Goal: Navigation & Orientation: Go to known website

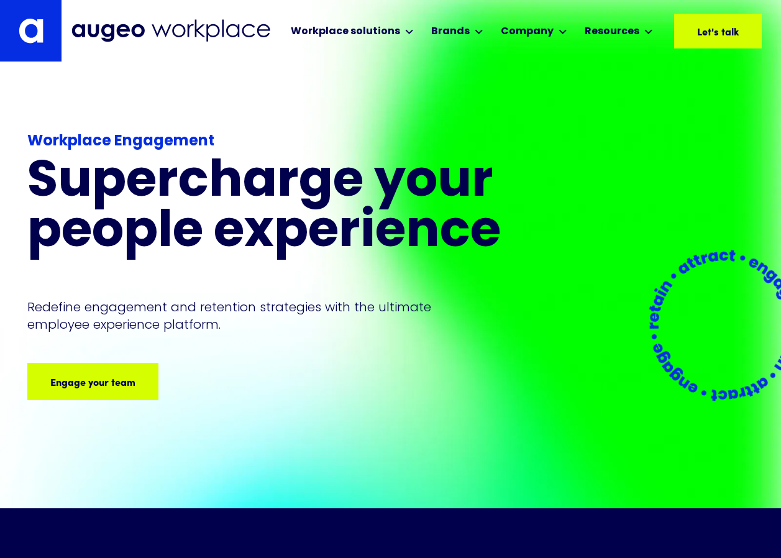
click at [55, 33] on link at bounding box center [31, 31] width 62 height 62
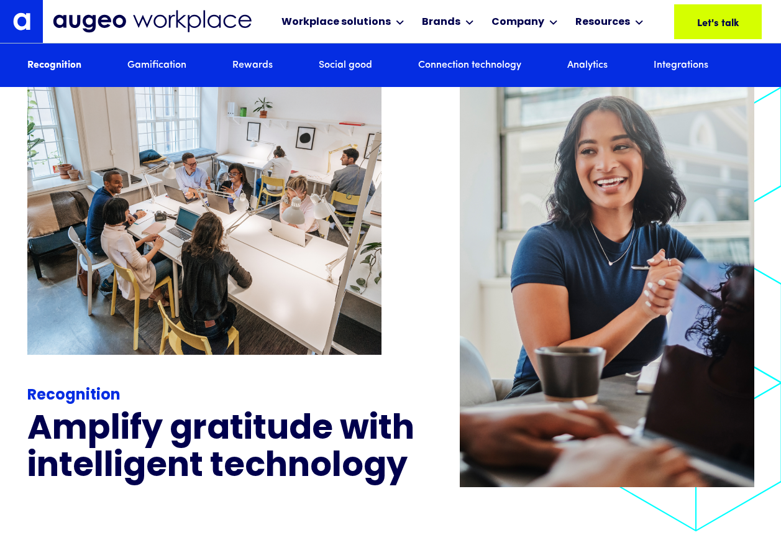
scroll to position [1315, 0]
